Goal: Task Accomplishment & Management: Manage account settings

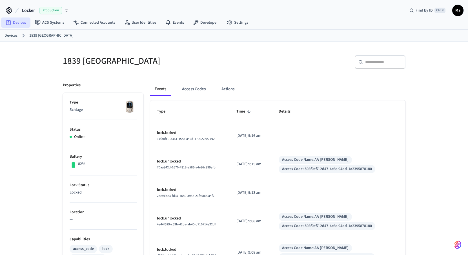
click at [19, 25] on link "Devices" at bounding box center [15, 22] width 29 height 10
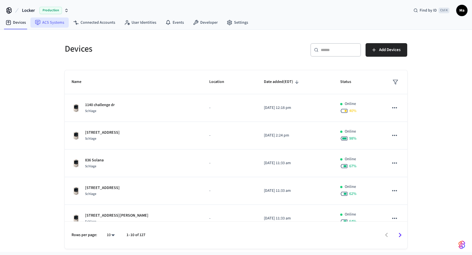
click at [50, 25] on link "ACS Systems" at bounding box center [49, 22] width 38 height 10
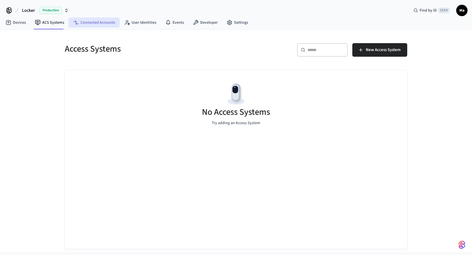
click at [83, 21] on link "Connected Accounts" at bounding box center [94, 22] width 51 height 10
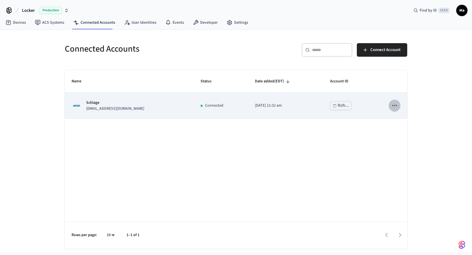
click at [397, 104] on icon "sticky table" at bounding box center [394, 105] width 7 height 7
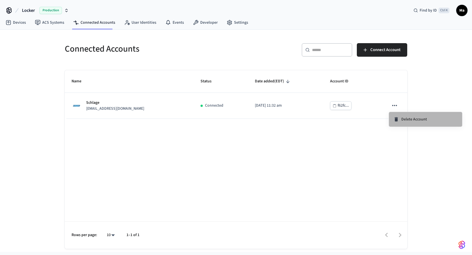
click at [415, 121] on span "Delete Account" at bounding box center [414, 119] width 26 height 6
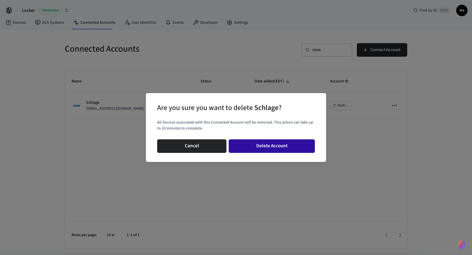
click at [260, 148] on button "Delete Account" at bounding box center [272, 146] width 86 height 14
